Goal: Check status: Check status

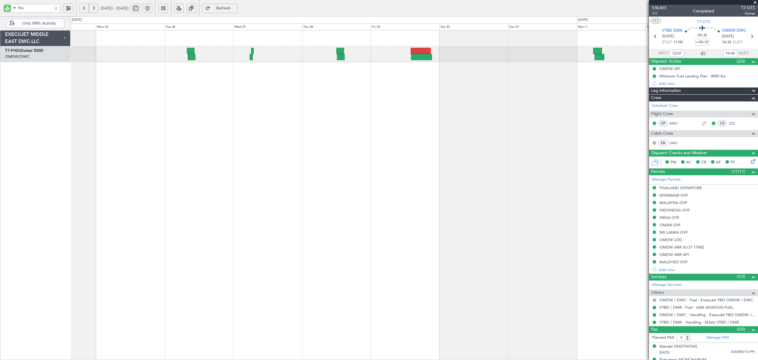
click at [0, 8] on html "fhx [DATE] - [DATE] Refresh Quick Links Only With Activity Planned Maint [GEOGR…" at bounding box center [379, 180] width 758 height 360
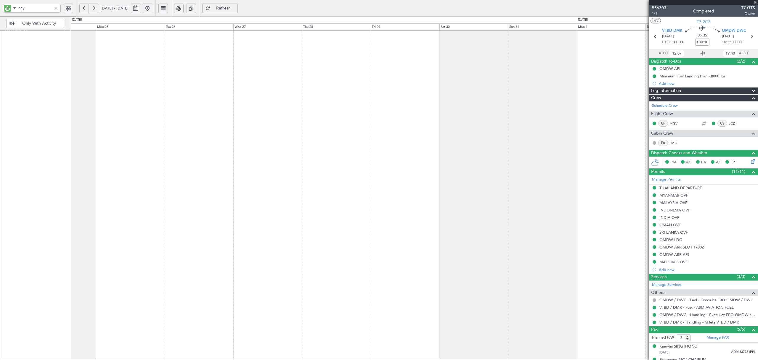
type input "aay"
click at [48, 21] on span "Only With Activity" at bounding box center [39, 23] width 47 height 4
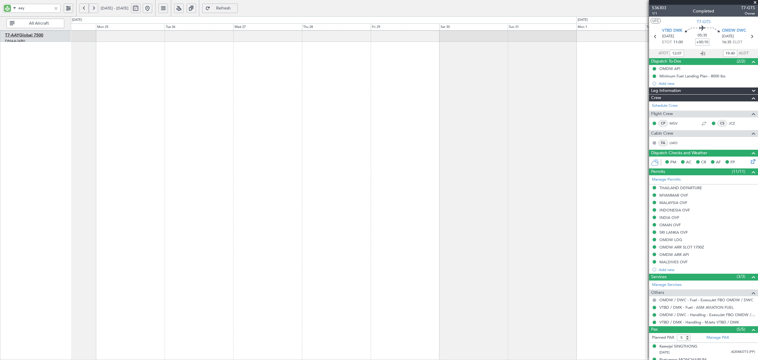
click at [37, 36] on link "T7-AAY Global 7500" at bounding box center [24, 35] width 38 height 4
type input "[PERSON_NAME] (ANI)"
type input "7201"
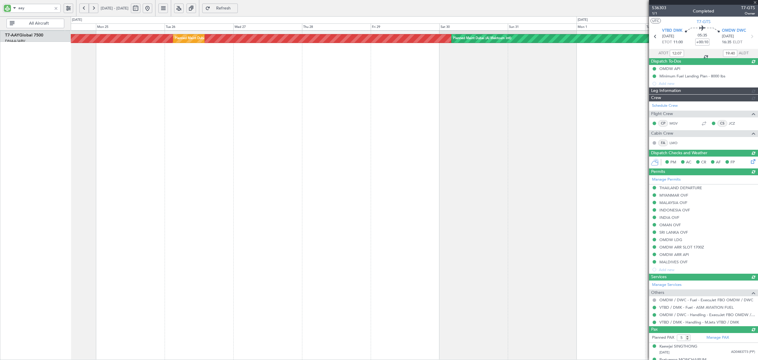
type input "[PERSON_NAME] (ANI)"
type input "7201"
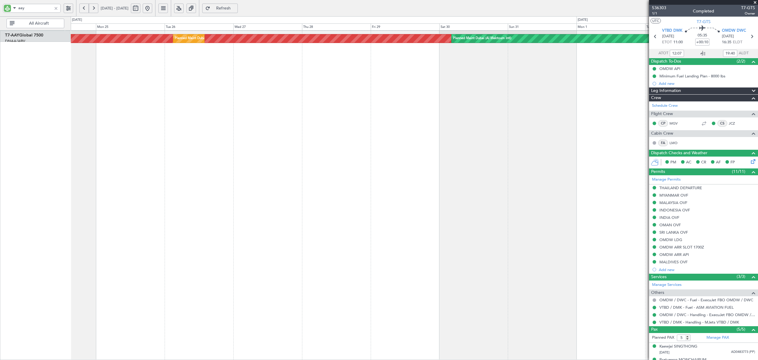
type input "[PERSON_NAME] (ANI)"
type input "7201"
type input "[PERSON_NAME] (ANI)"
type input "7201"
type input "[PERSON_NAME] (ANI)"
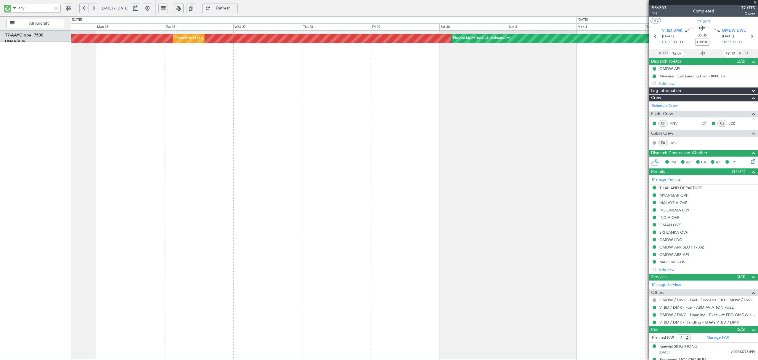
type input "7201"
